Goal: Information Seeking & Learning: Learn about a topic

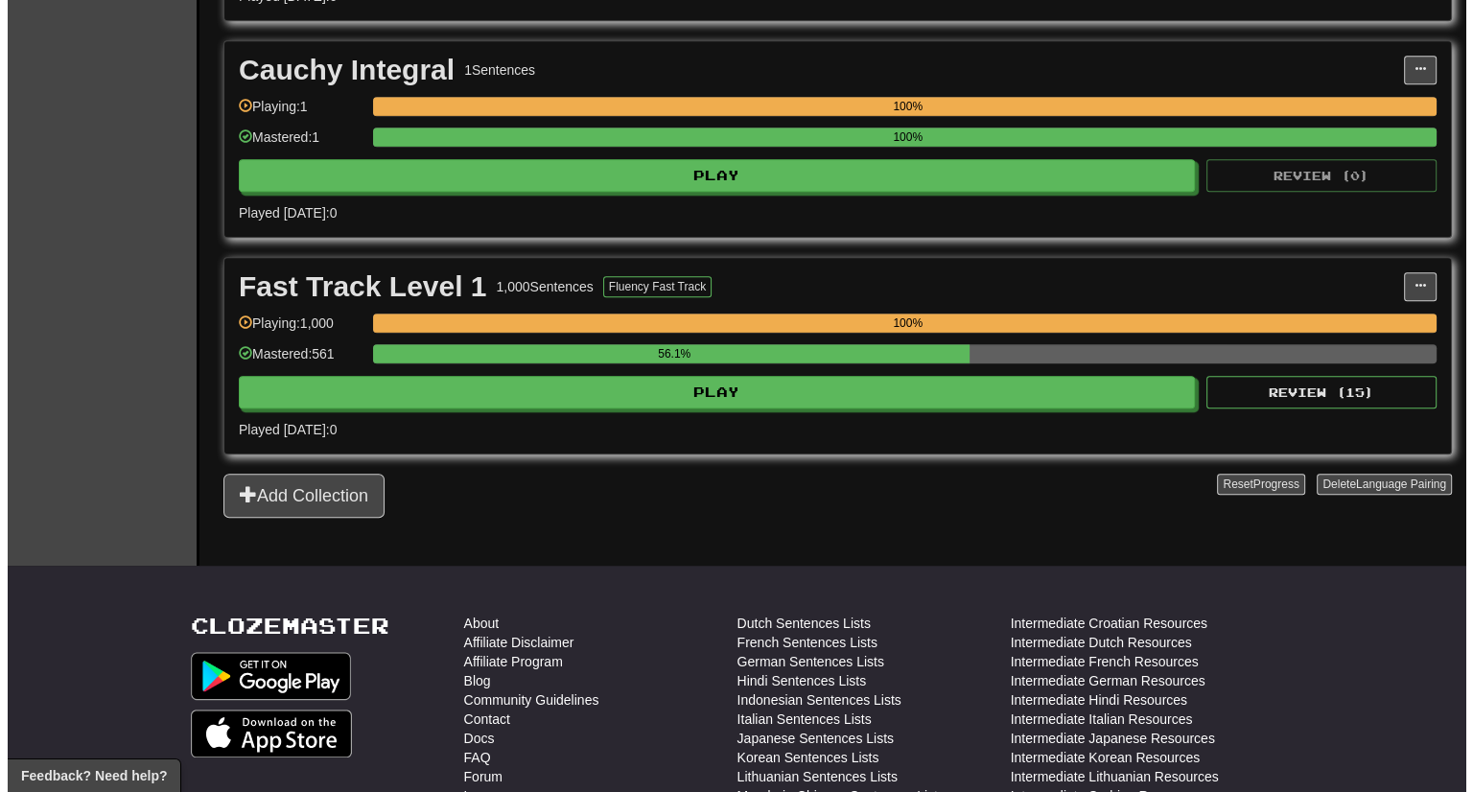
scroll to position [1477, 0]
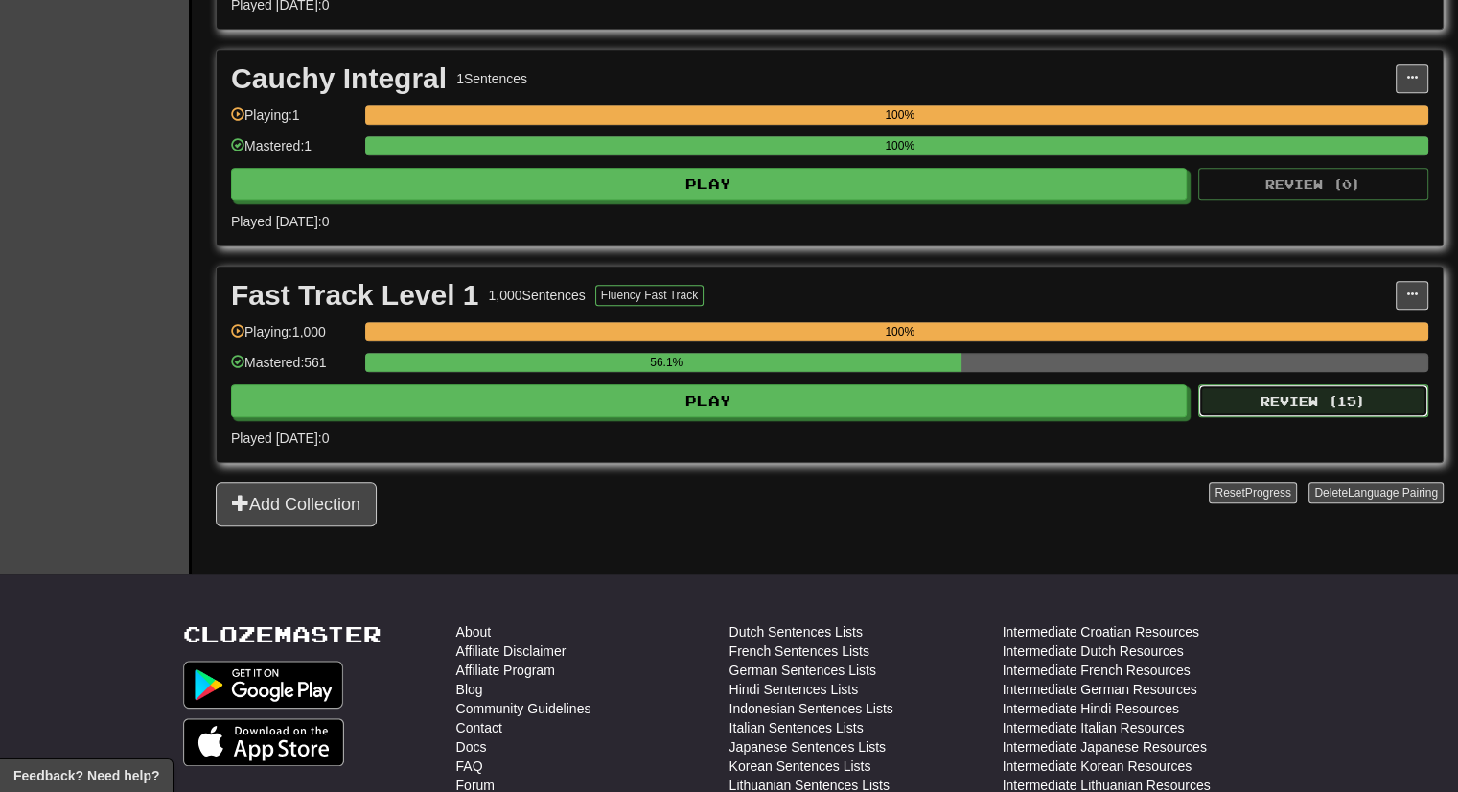
click at [1261, 384] on button "Review ( 15 )" at bounding box center [1314, 400] width 230 height 33
select select "***"
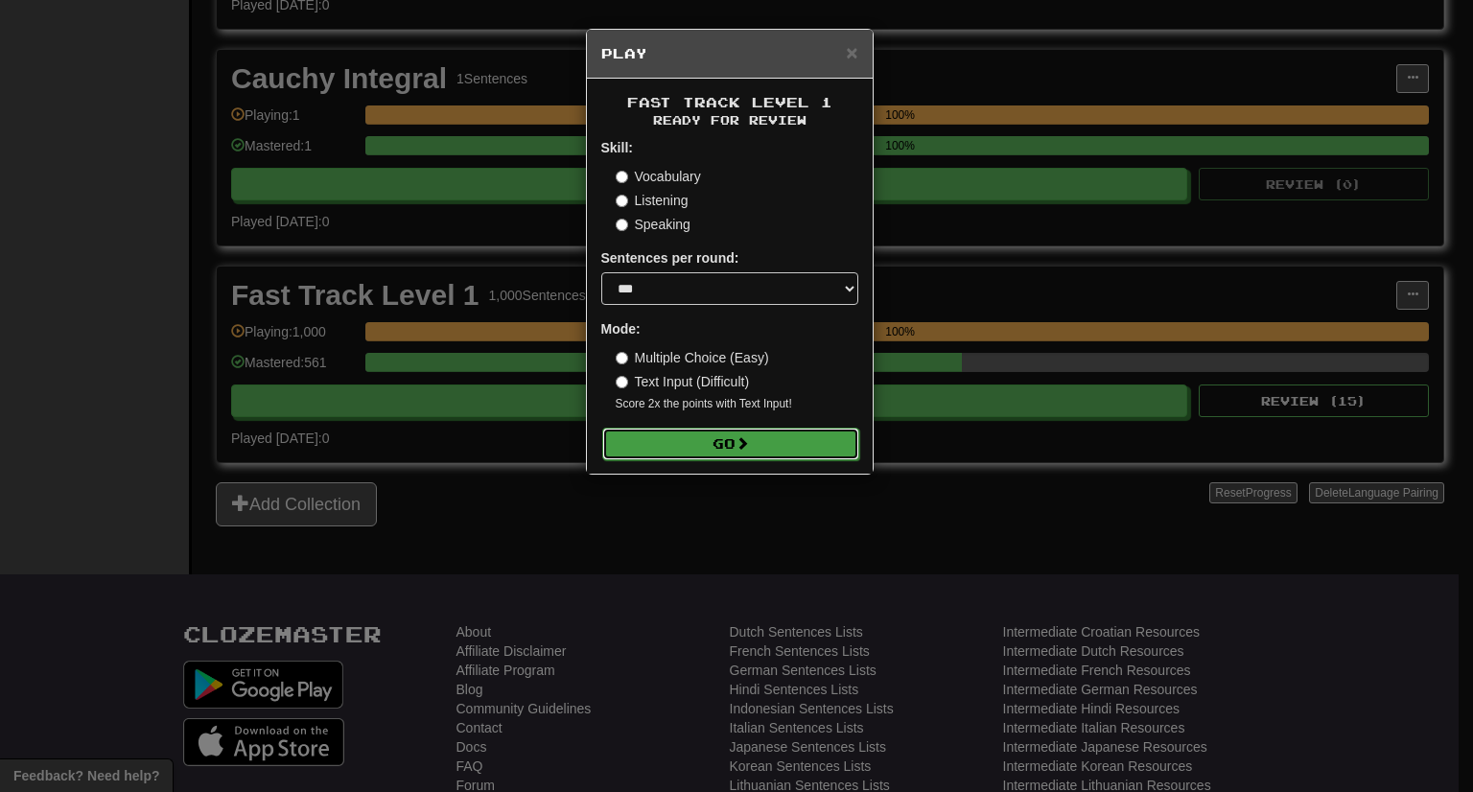
click at [851, 444] on button "Go" at bounding box center [730, 444] width 257 height 33
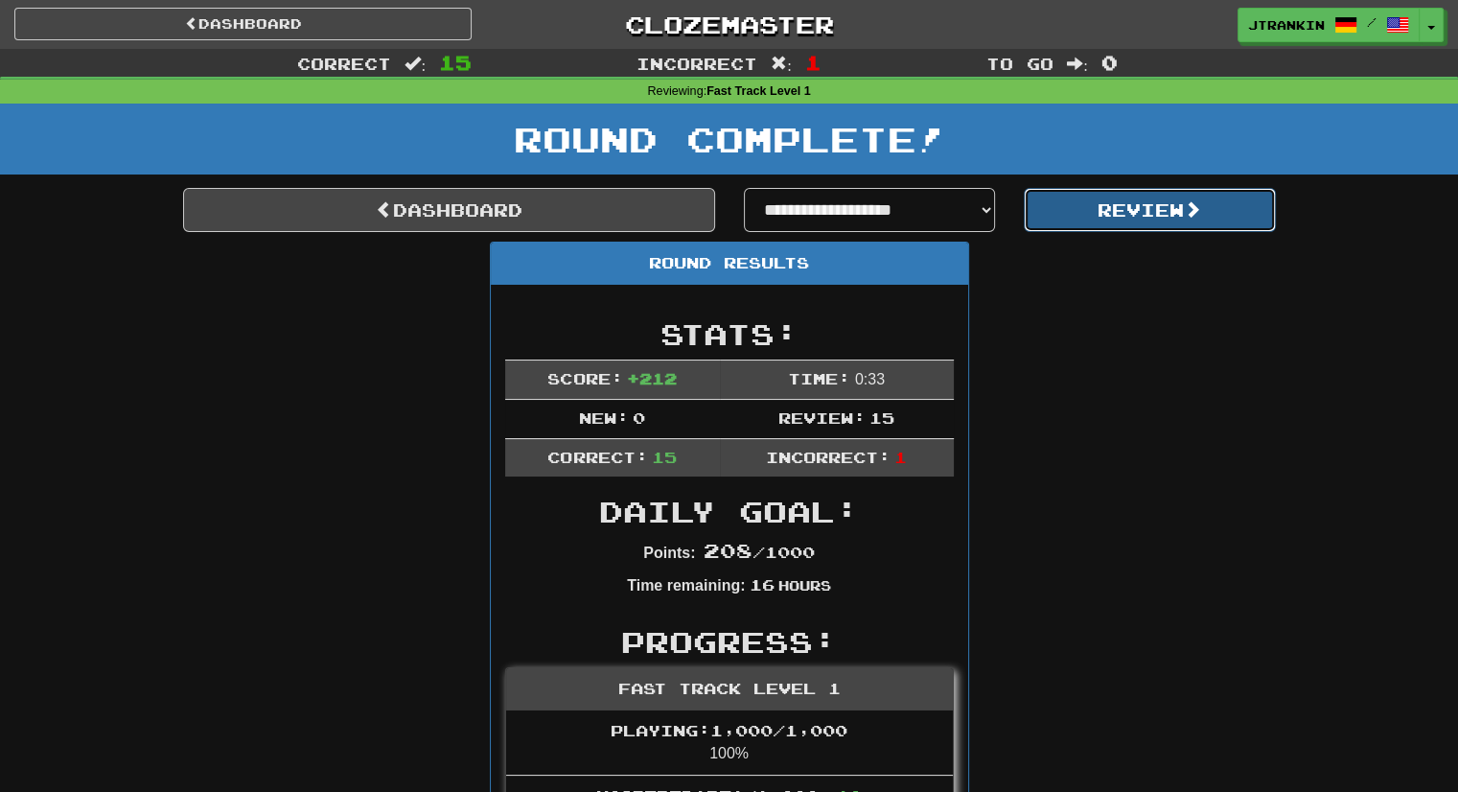
click at [1201, 205] on span at bounding box center [1192, 208] width 17 height 17
click at [1208, 218] on button "Review" at bounding box center [1150, 210] width 252 height 44
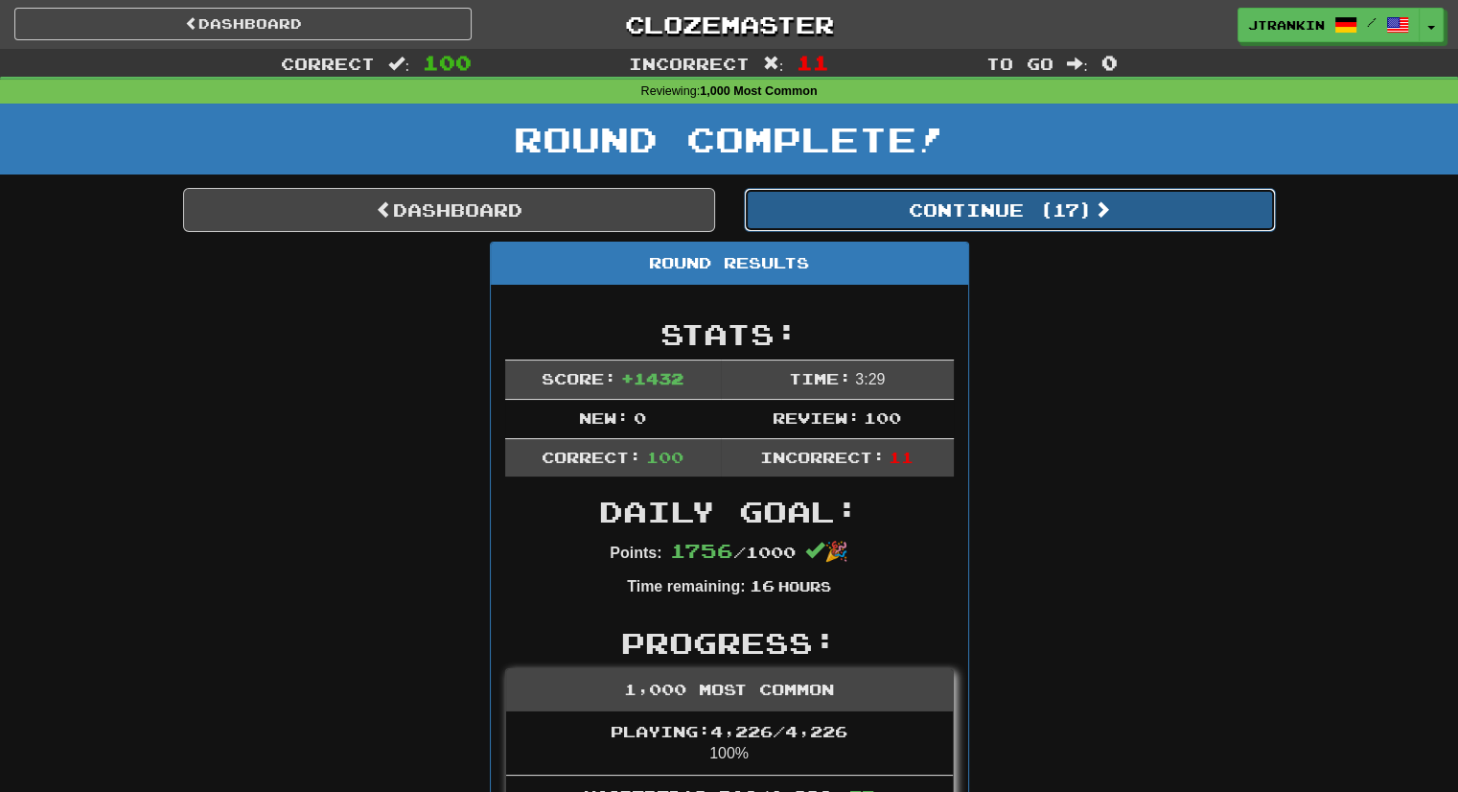
click at [1171, 213] on button "Continue ( 17 )" at bounding box center [1010, 210] width 532 height 44
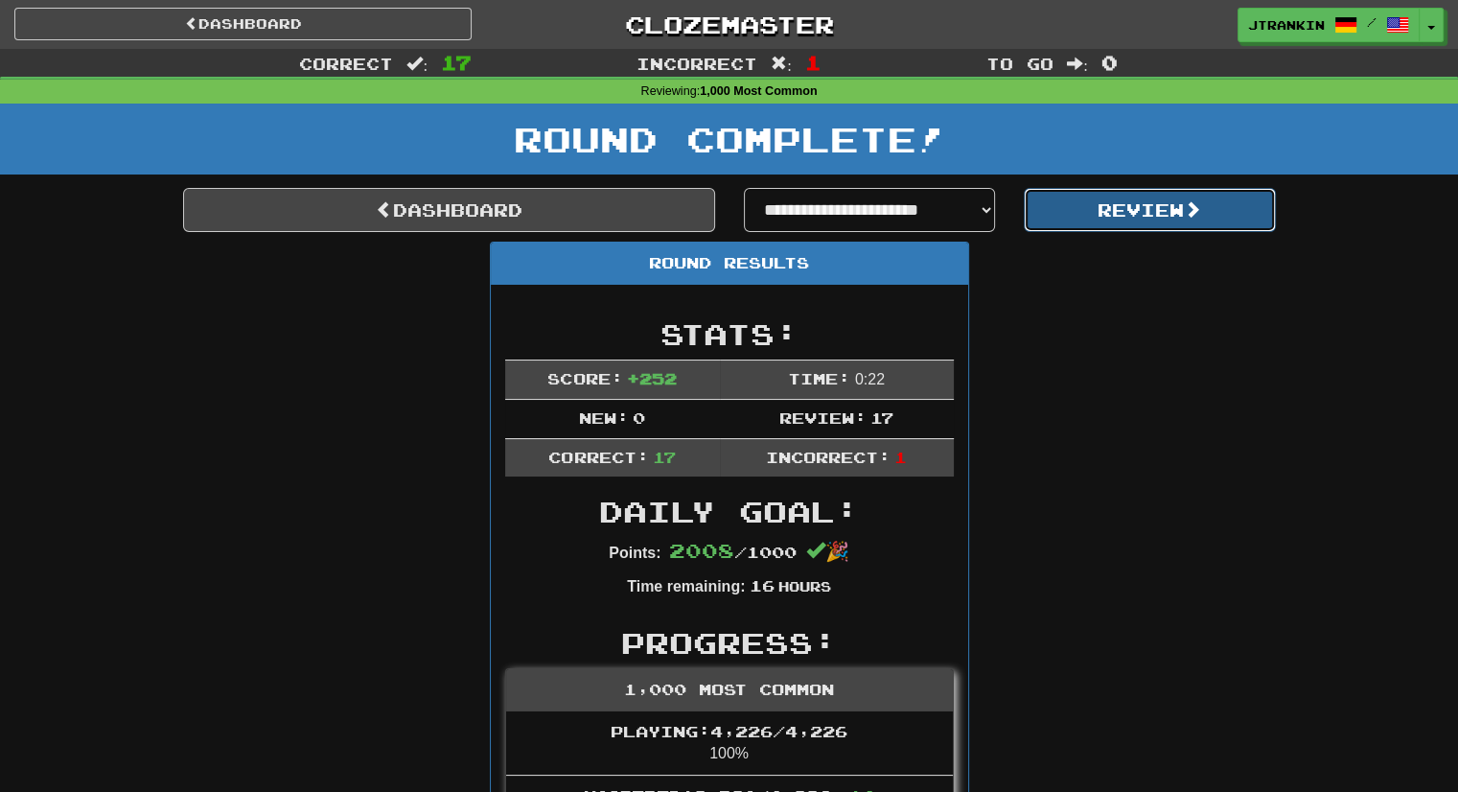
click at [1192, 210] on span at bounding box center [1192, 208] width 17 height 17
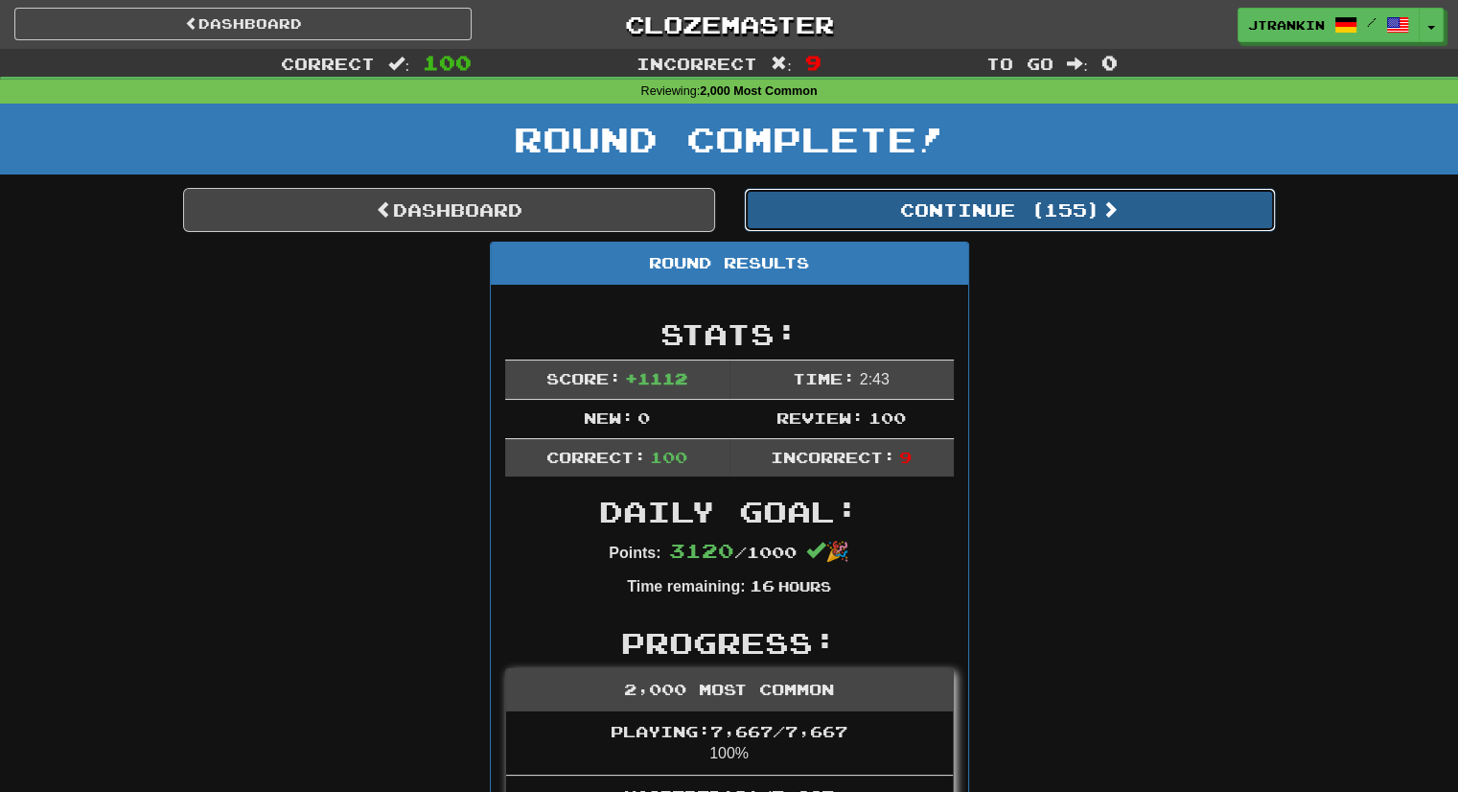
click at [1192, 210] on button "Continue ( 155 )" at bounding box center [1010, 210] width 532 height 44
click at [1254, 220] on button "Continue ( 55 )" at bounding box center [1010, 210] width 532 height 44
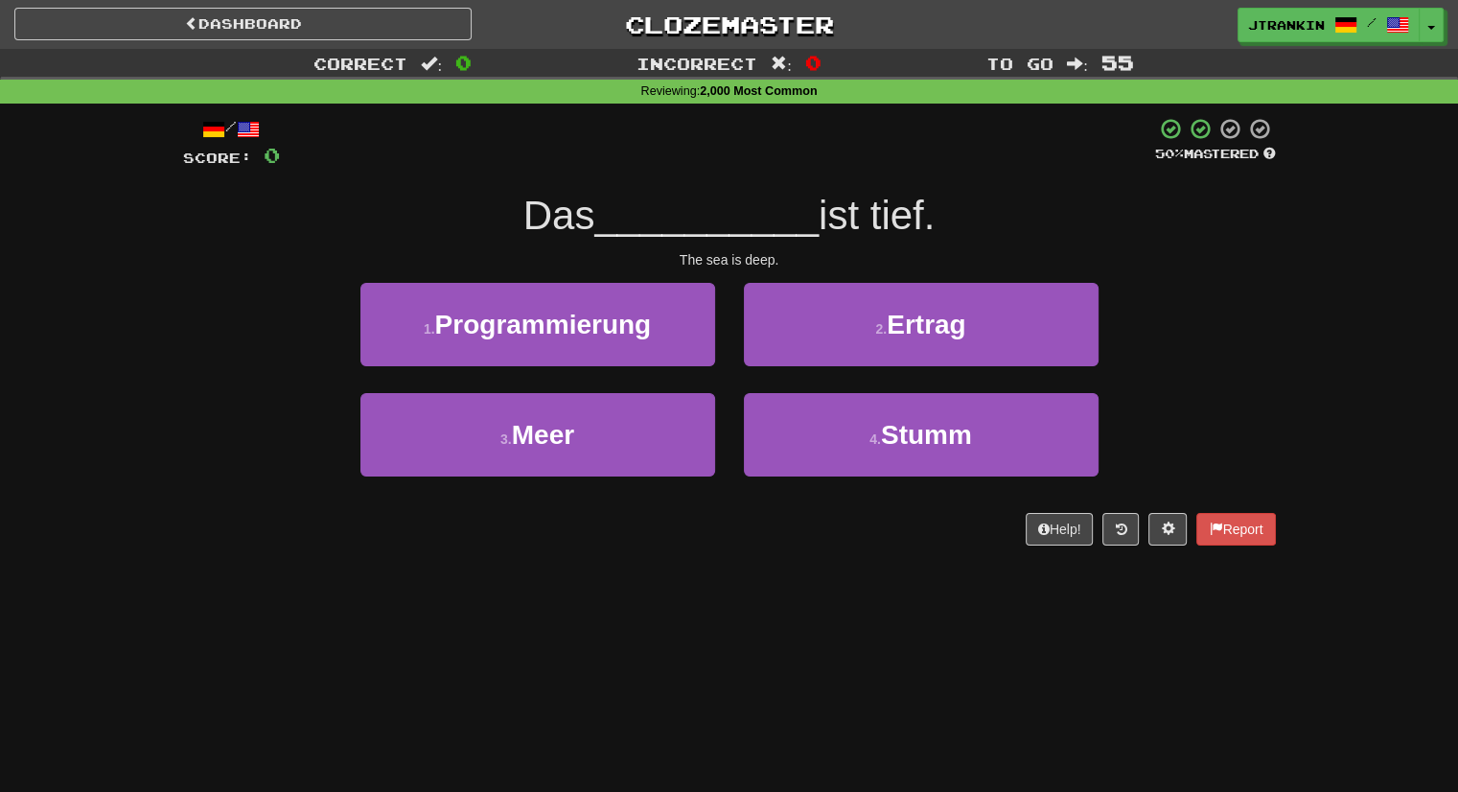
click at [1325, 297] on div "Correct : 0 Incorrect : 0 To go : 55 Reviewing : 2,000 Most Common / Score: 0 5…" at bounding box center [729, 311] width 1458 height 524
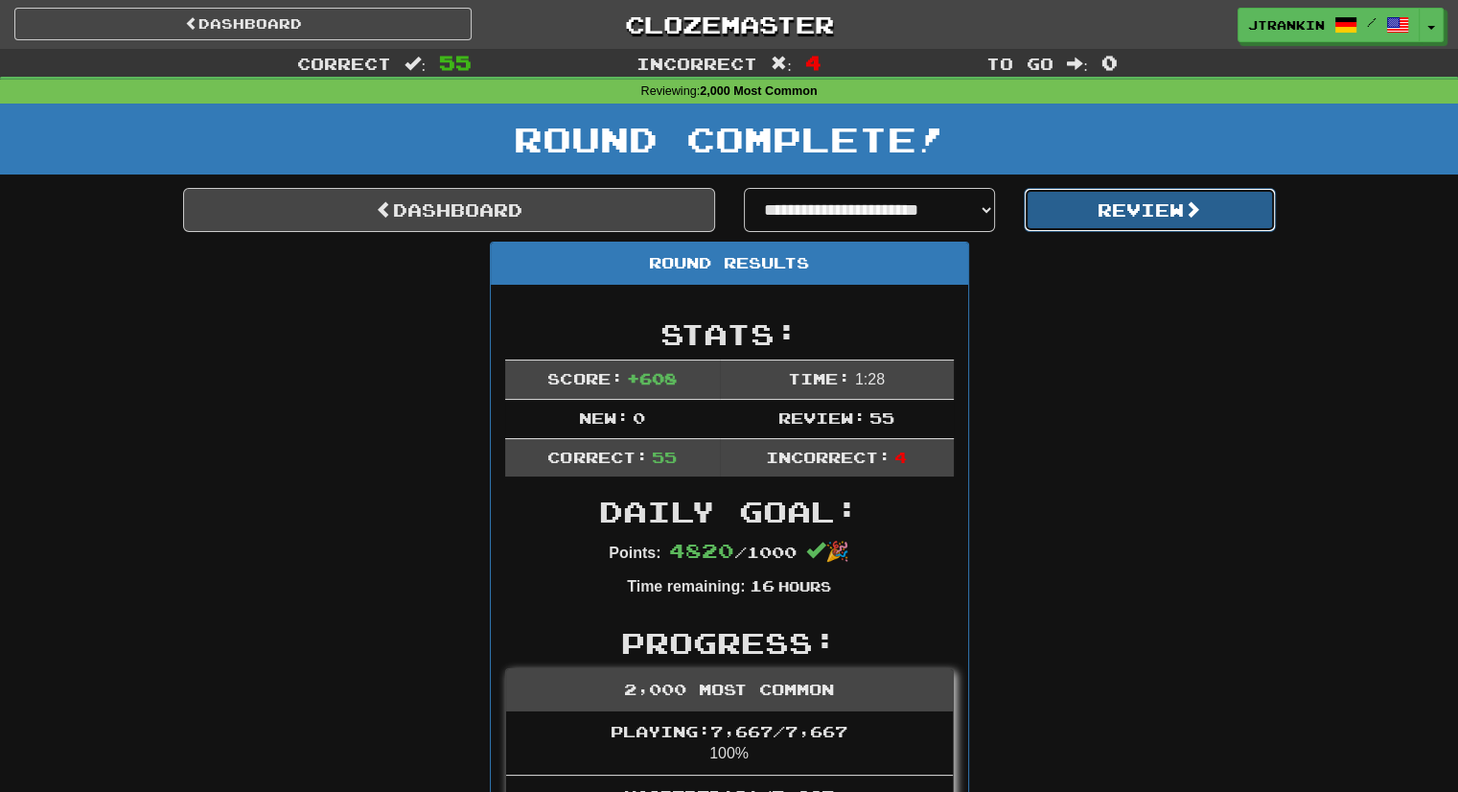
click at [1154, 188] on button "Review" at bounding box center [1150, 210] width 252 height 44
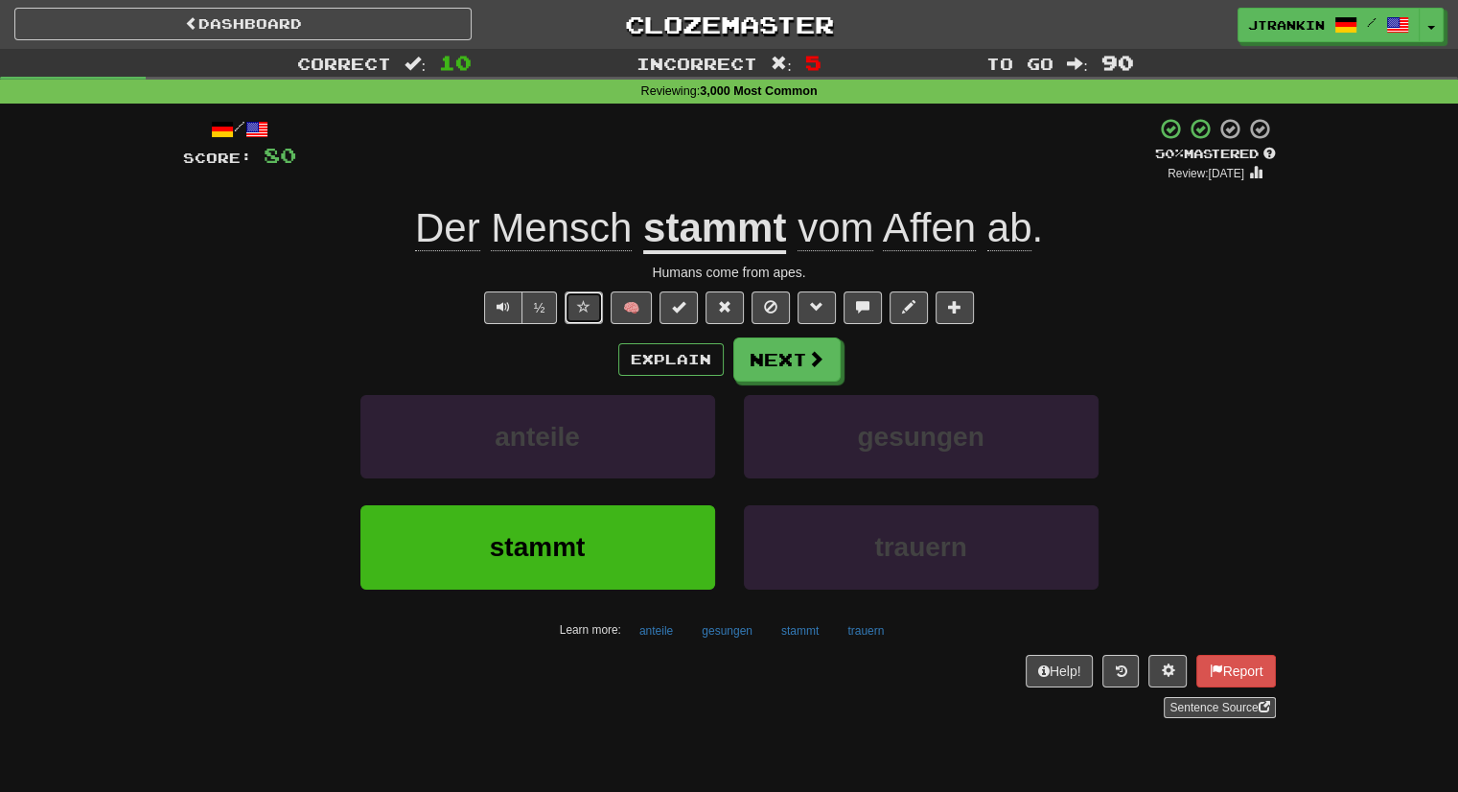
click at [584, 308] on span at bounding box center [583, 306] width 13 height 13
click at [775, 353] on button "Next" at bounding box center [787, 360] width 107 height 44
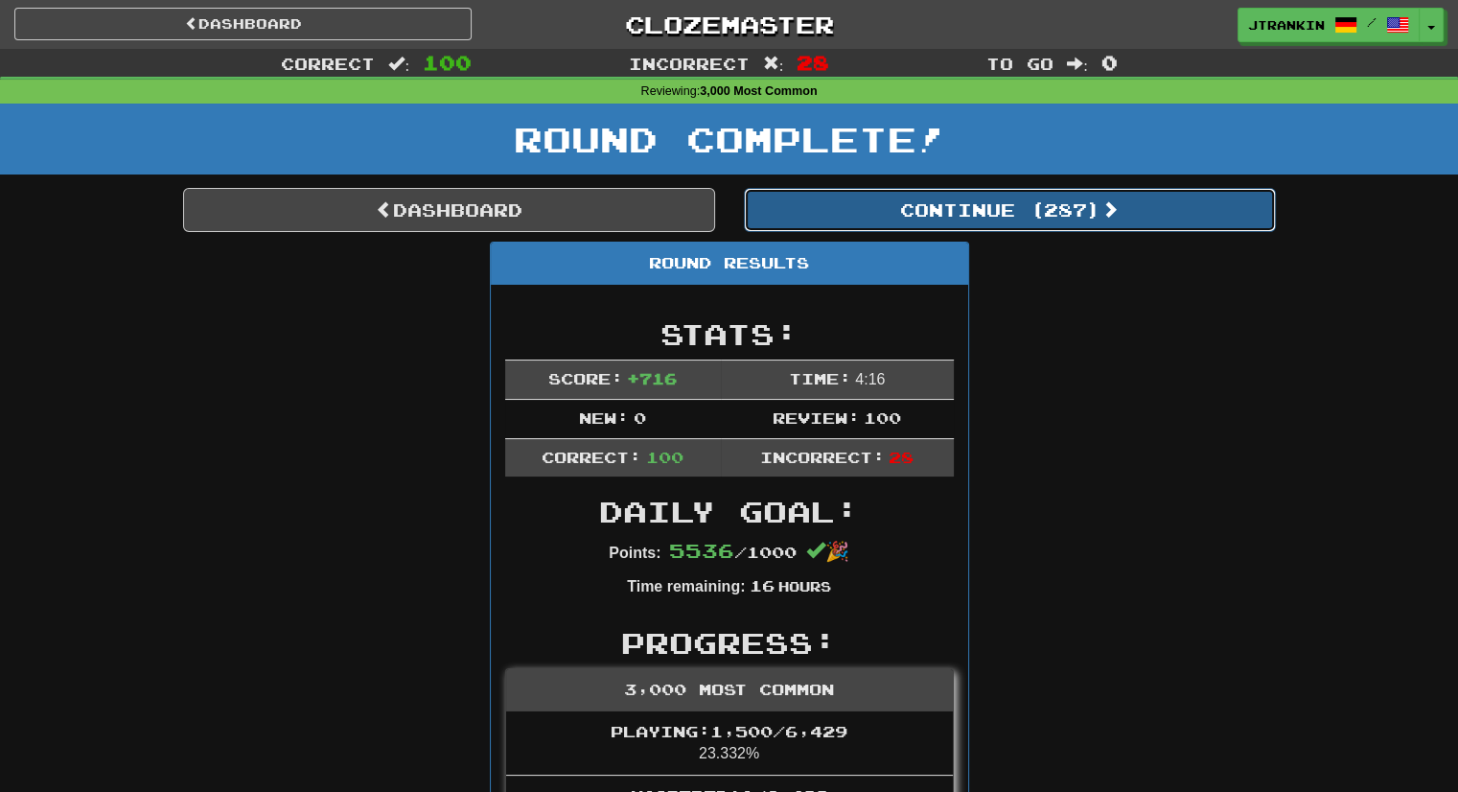
click at [1185, 230] on button "Continue ( 287 )" at bounding box center [1010, 210] width 532 height 44
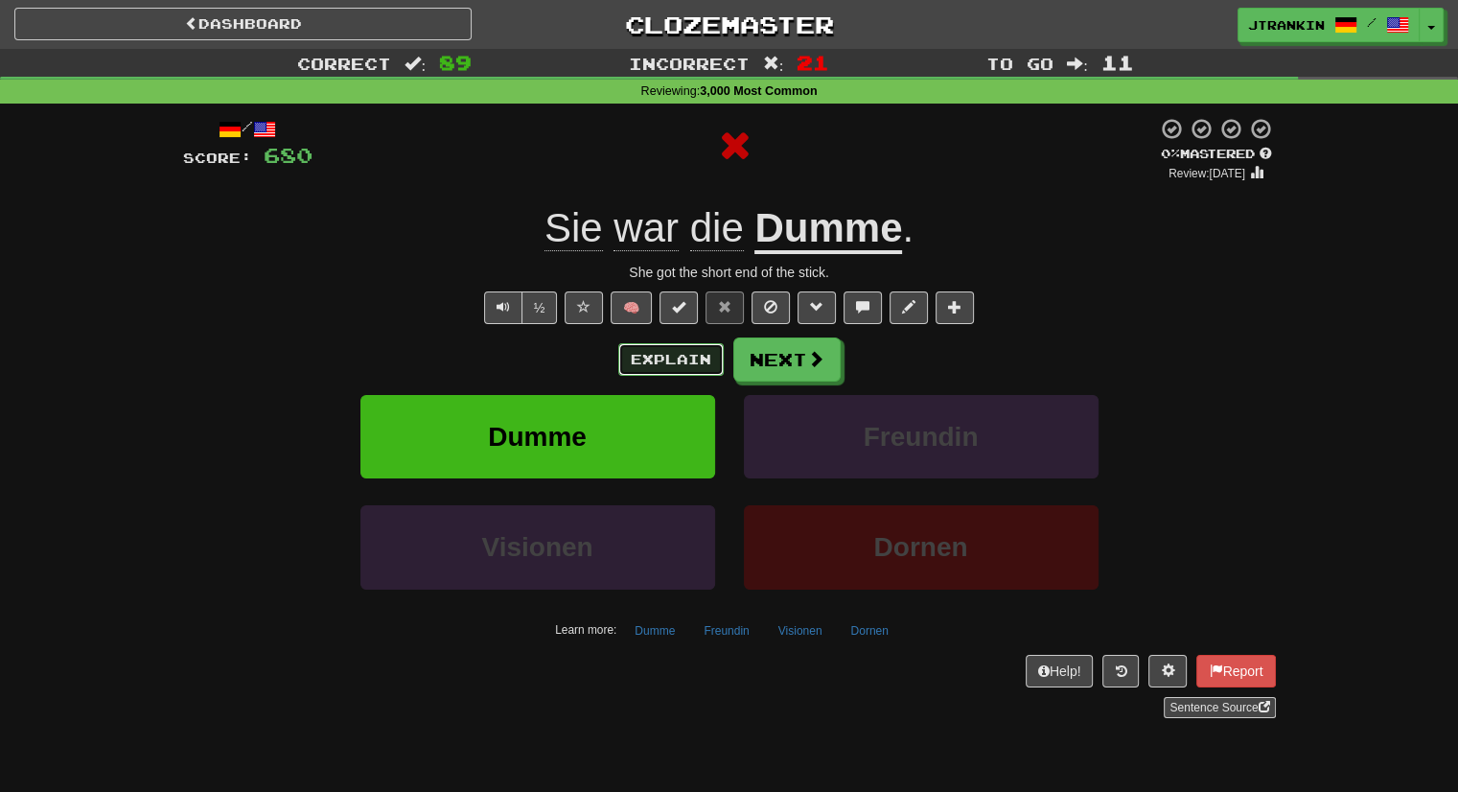
click at [698, 368] on button "Explain" at bounding box center [670, 359] width 105 height 33
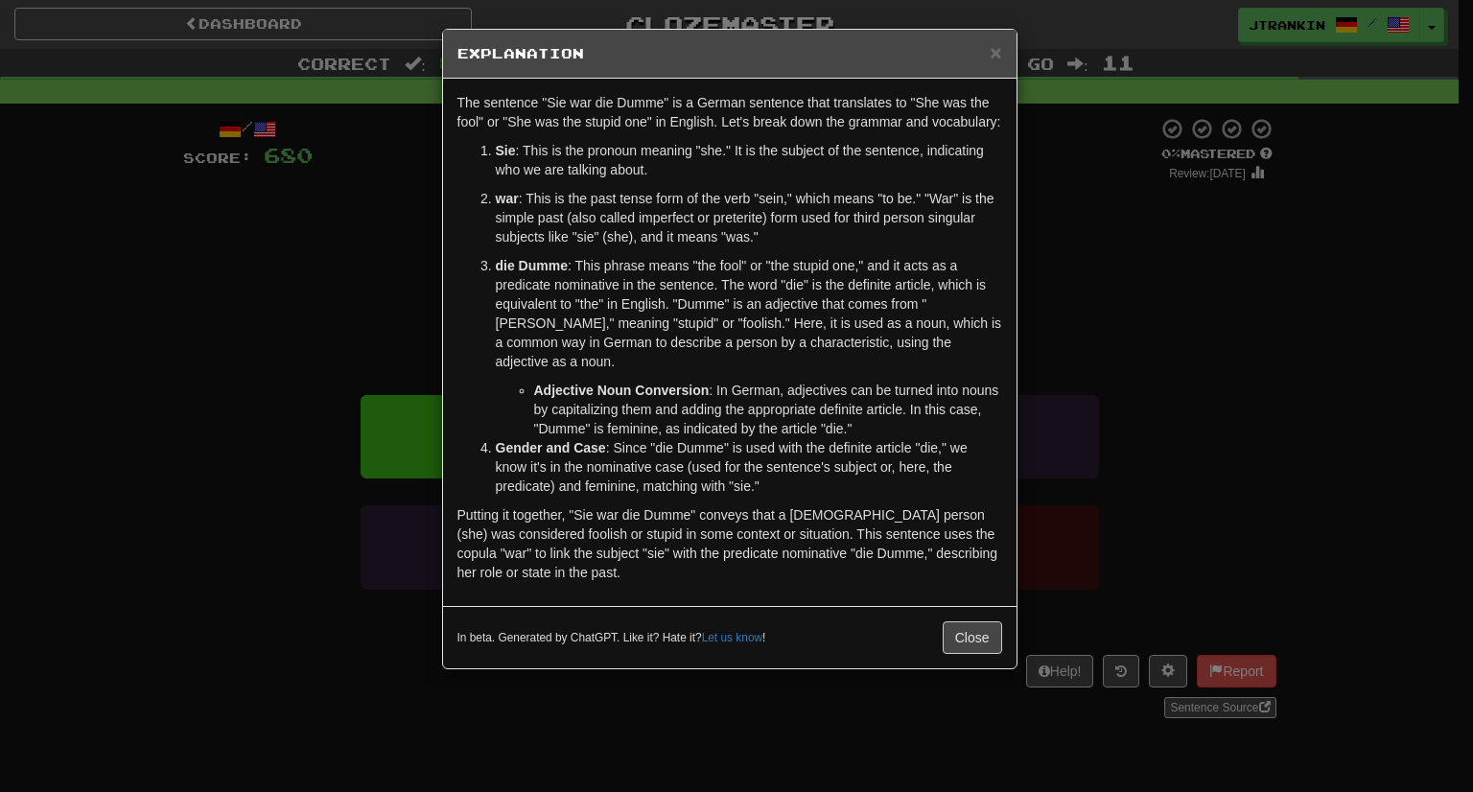
click at [1243, 286] on div "× Explanation The sentence "Sie war die Dumme" is a German sentence that transl…" at bounding box center [736, 396] width 1473 height 792
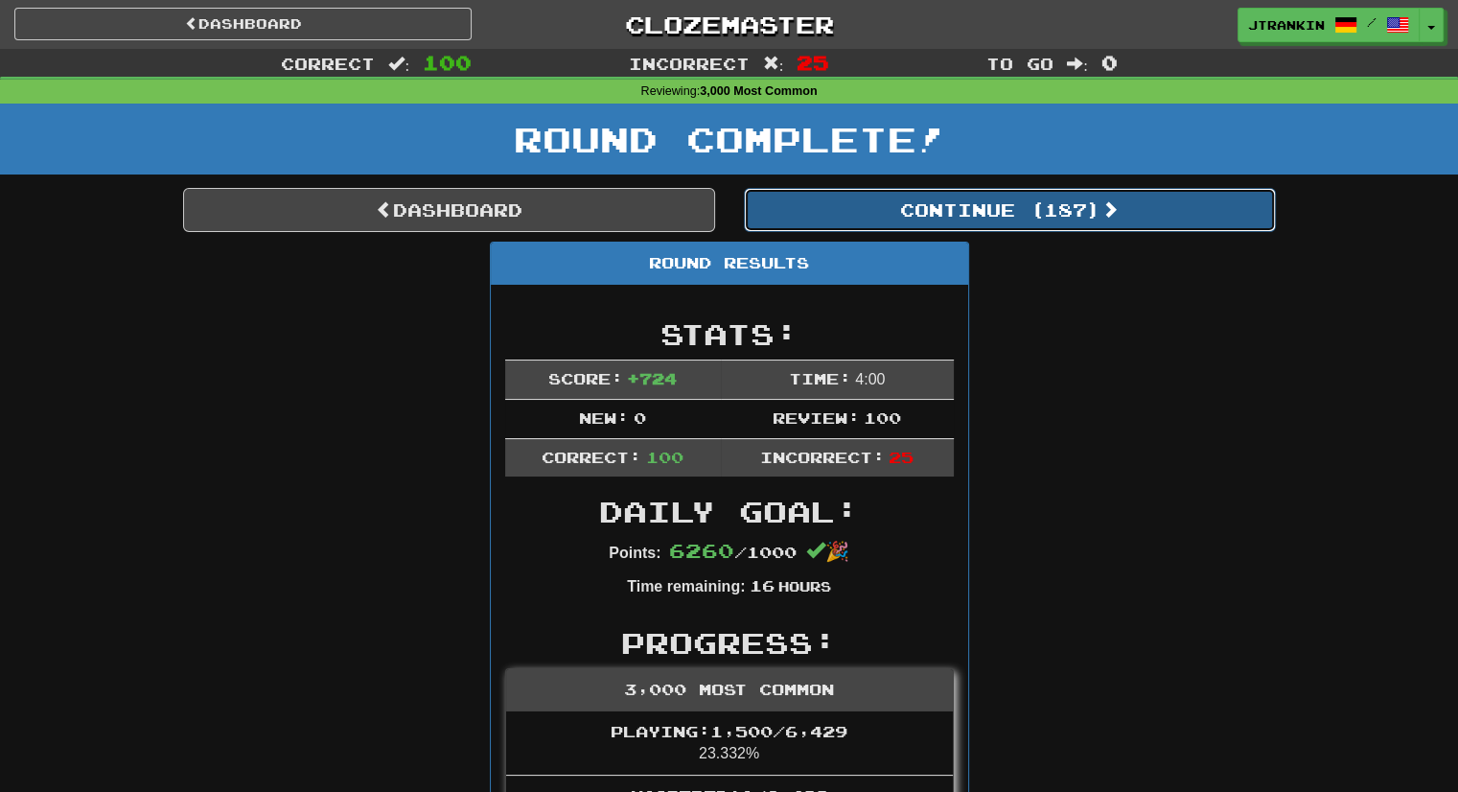
click at [1192, 198] on button "Continue ( 187 )" at bounding box center [1010, 210] width 532 height 44
click at [1088, 222] on button "Continue ( 87 )" at bounding box center [1010, 210] width 532 height 44
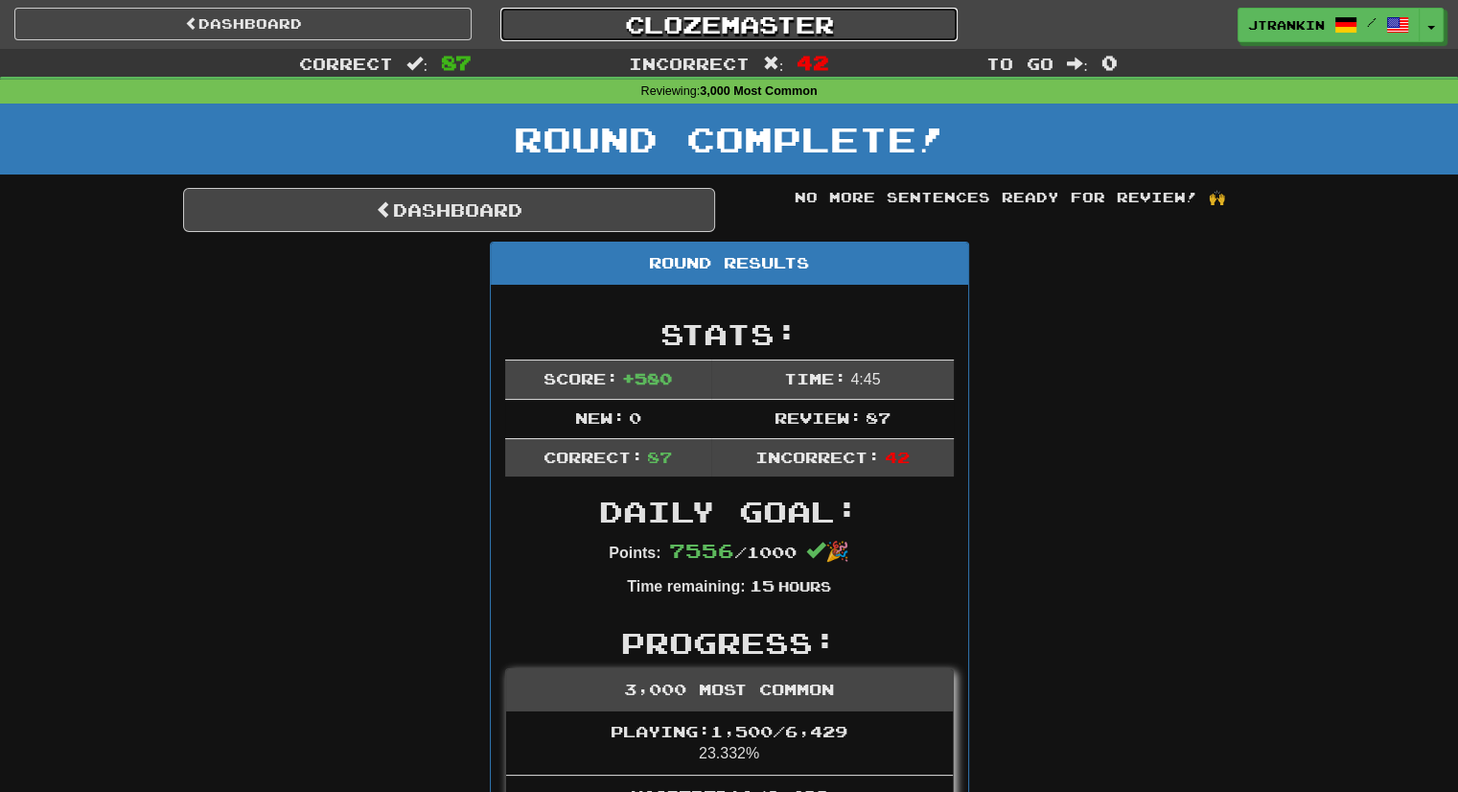
click at [814, 25] on link "Clozemaster" at bounding box center [728, 25] width 457 height 34
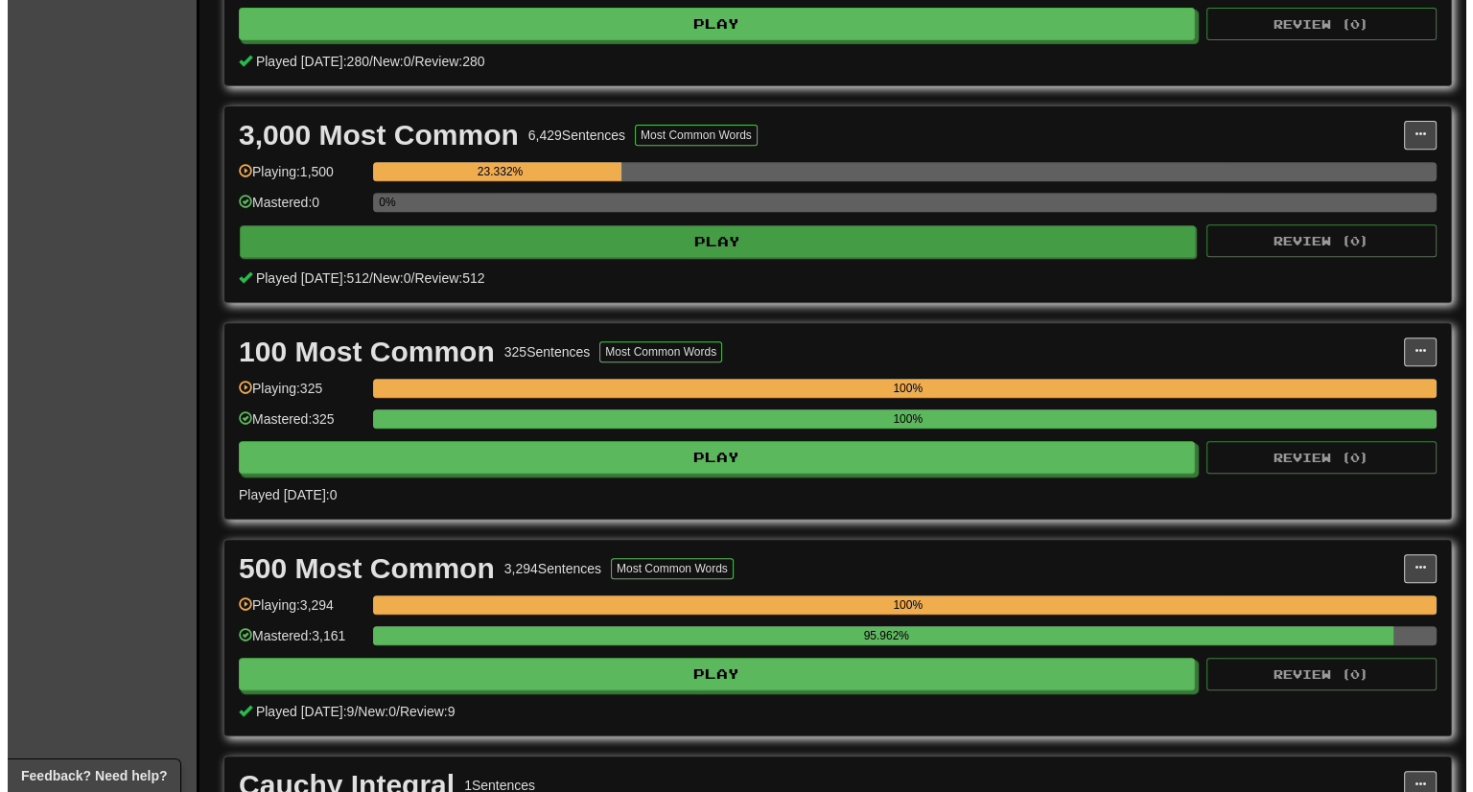
scroll to position [771, 0]
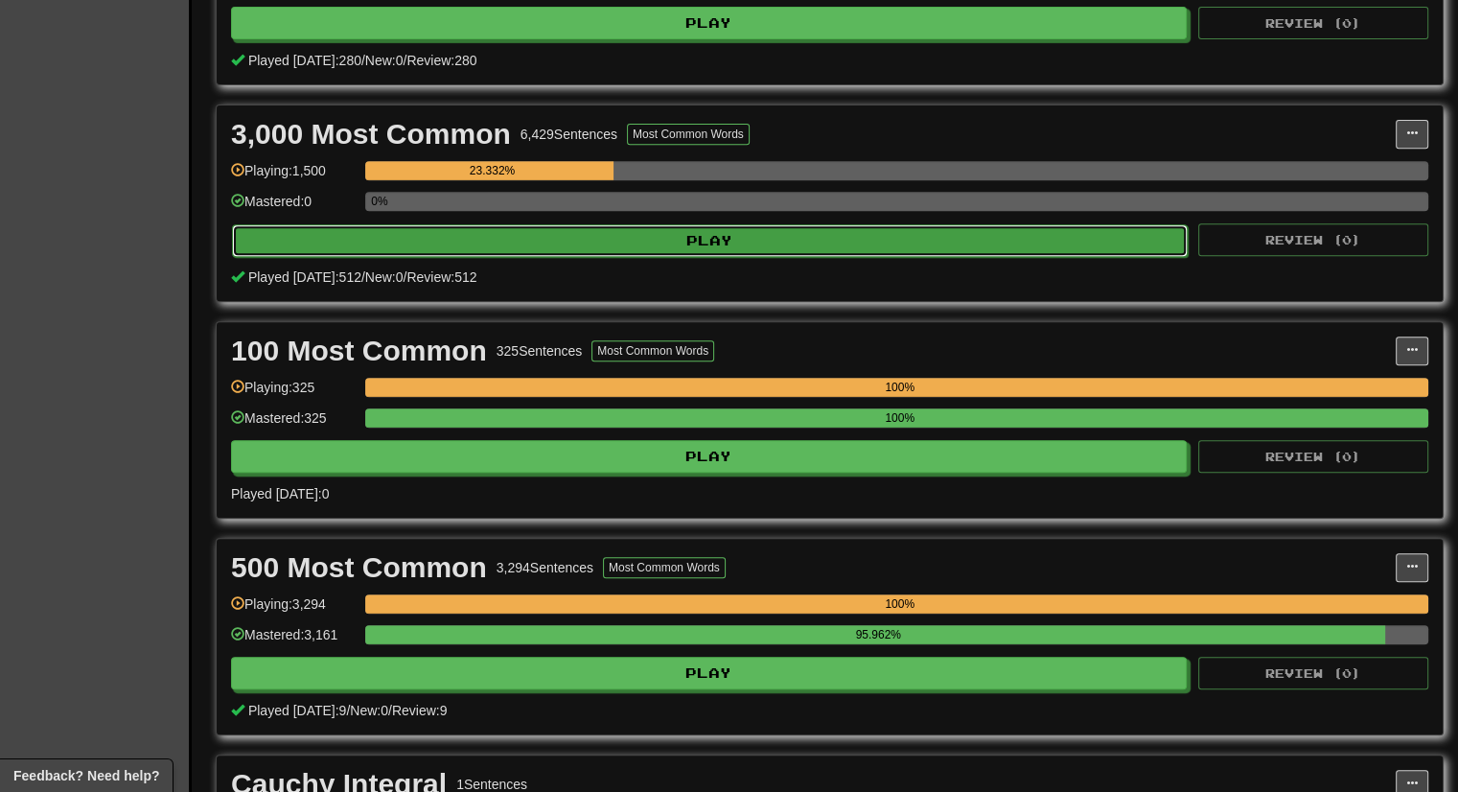
click at [722, 232] on button "Play" at bounding box center [710, 240] width 956 height 33
select select "***"
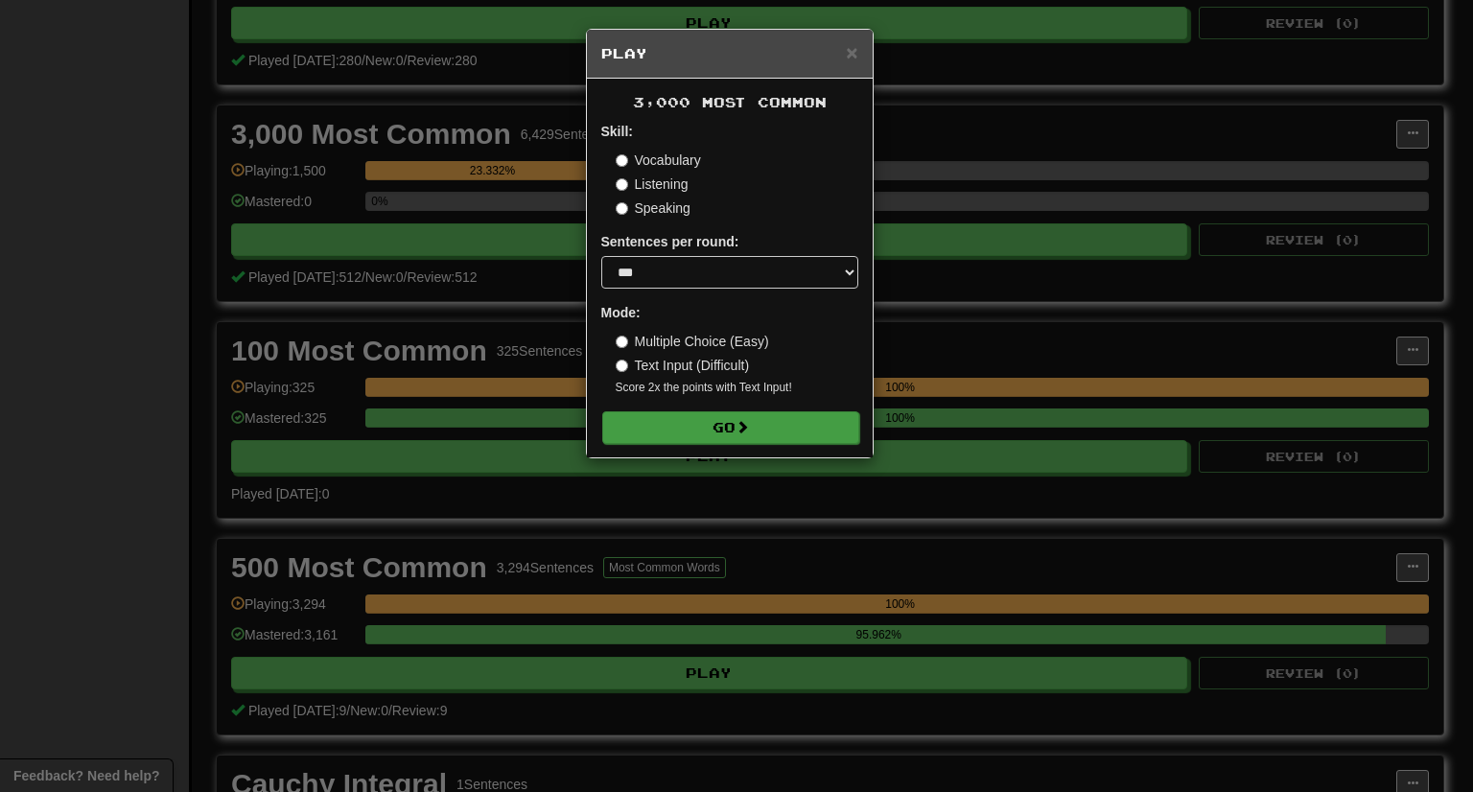
click at [796, 410] on form "Skill: Vocabulary Listening Speaking Sentences per round: * ** ** ** ** ** *** …" at bounding box center [729, 282] width 257 height 321
click at [800, 424] on button "Go" at bounding box center [730, 427] width 257 height 33
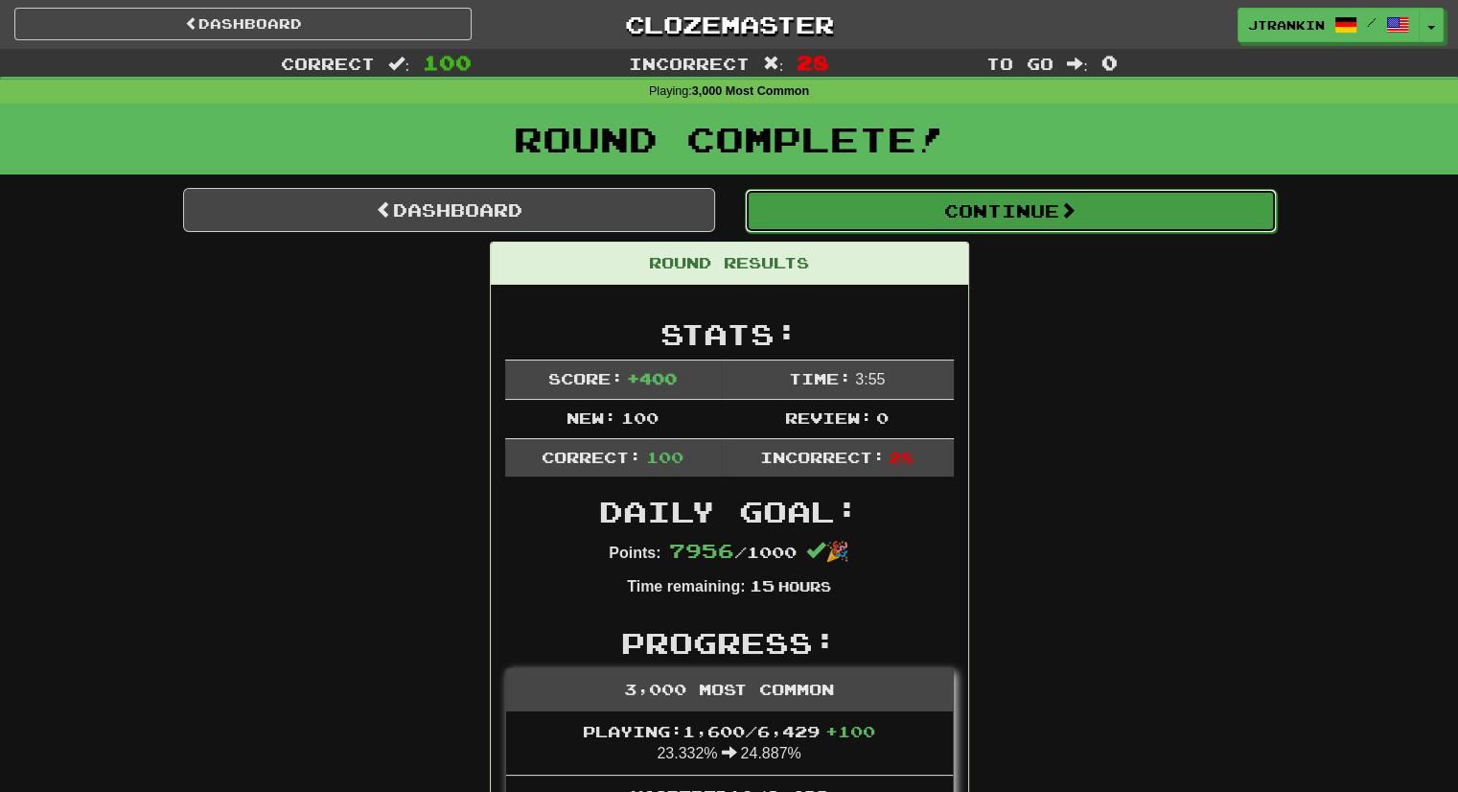
click at [947, 222] on button "Continue" at bounding box center [1011, 211] width 532 height 44
click at [978, 203] on button "Continue" at bounding box center [1011, 211] width 532 height 44
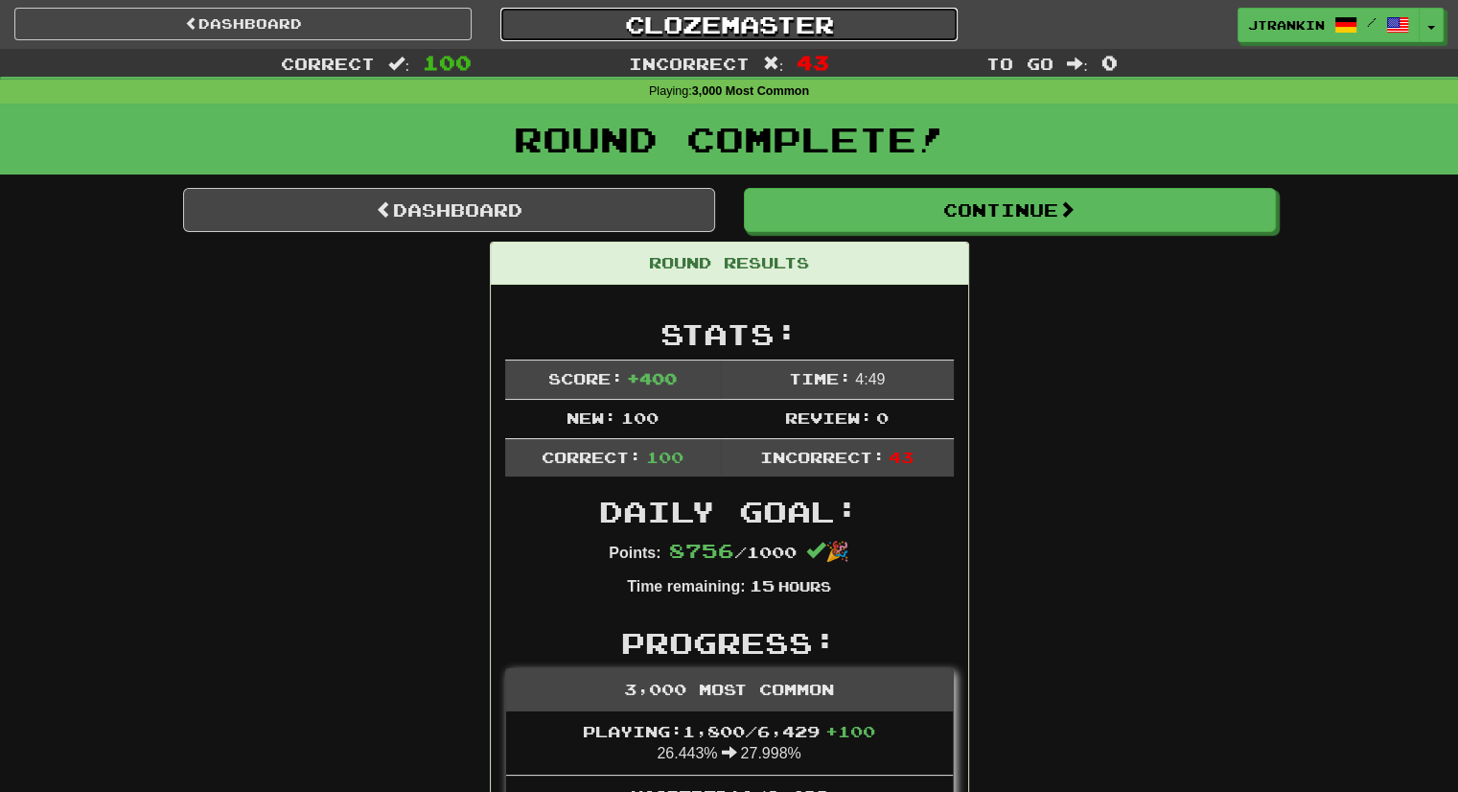
click at [794, 17] on link "Clozemaster" at bounding box center [728, 25] width 457 height 34
